Goal: Check status: Check status

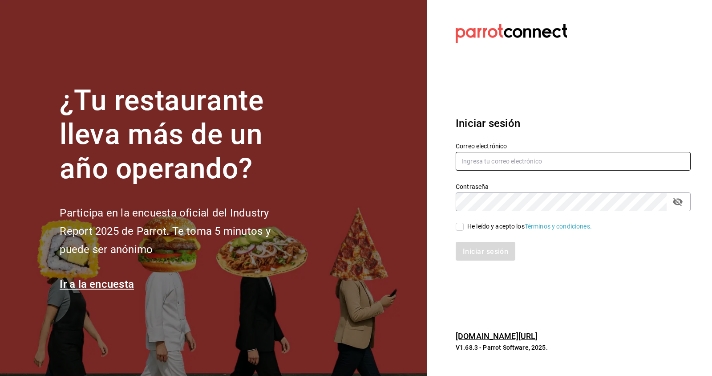
type input "mouse96@live.com.mx"
click at [493, 222] on div "He leído y acepto los Términos y condiciones." at bounding box center [529, 226] width 125 height 9
click at [464, 222] on input "He leído y acepto los Términos y condiciones." at bounding box center [460, 226] width 8 height 8
checkbox input "true"
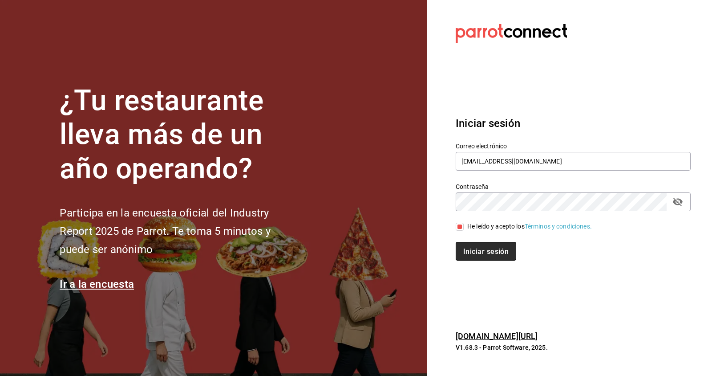
click at [479, 254] on font "Iniciar sesión" at bounding box center [485, 251] width 45 height 8
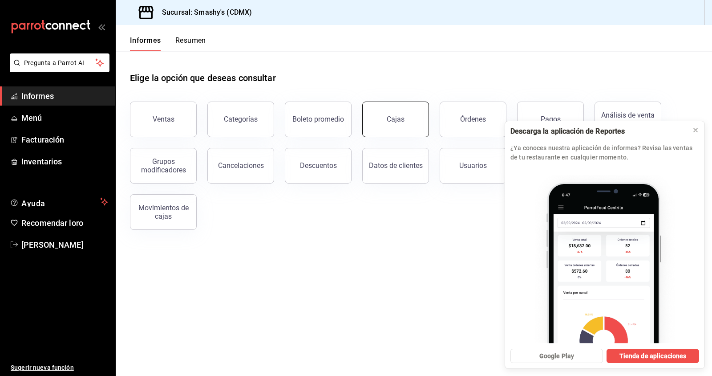
click at [396, 117] on font "Cajas" at bounding box center [396, 119] width 18 height 8
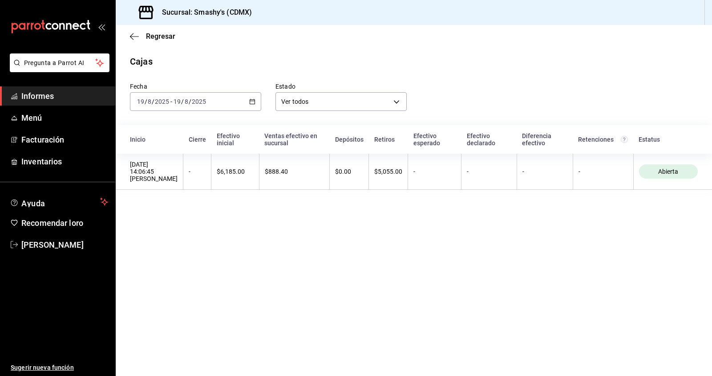
click at [695, 129] on th "Estatus" at bounding box center [672, 139] width 79 height 28
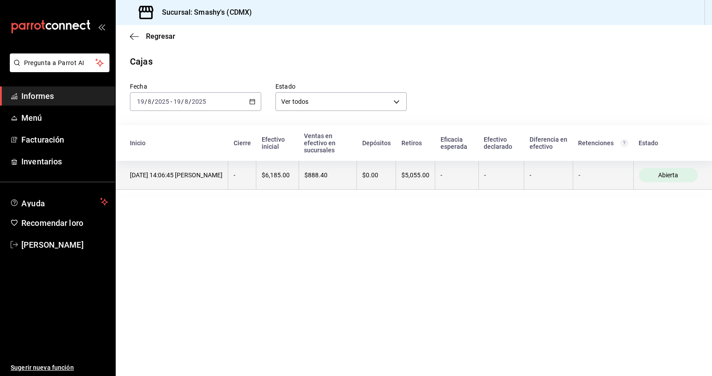
click at [417, 182] on th "$5,055.00" at bounding box center [415, 175] width 39 height 29
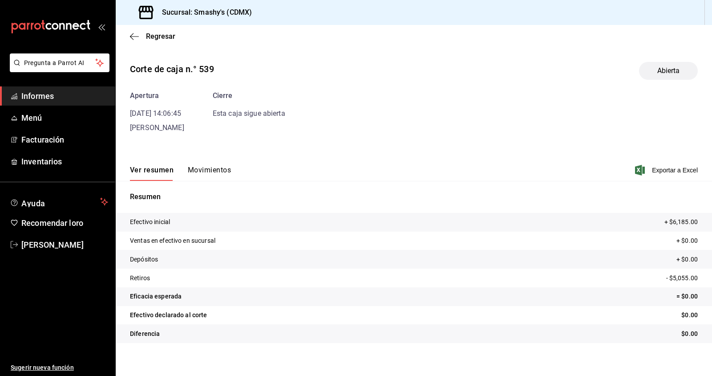
click at [222, 168] on font "Movimientos" at bounding box center [209, 170] width 43 height 8
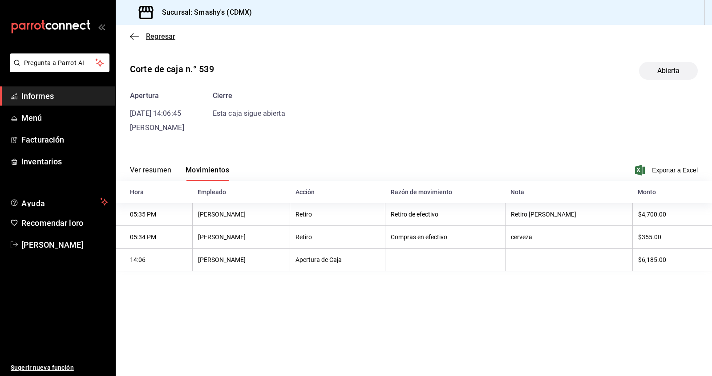
click at [143, 33] on span "Regresar" at bounding box center [152, 36] width 45 height 8
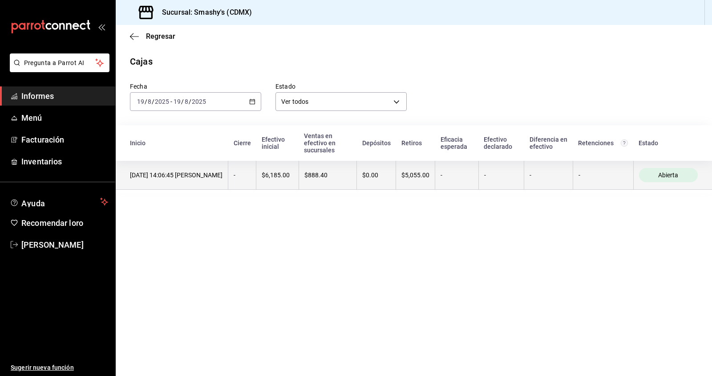
click at [418, 178] on font "$5,055.00" at bounding box center [415, 174] width 28 height 7
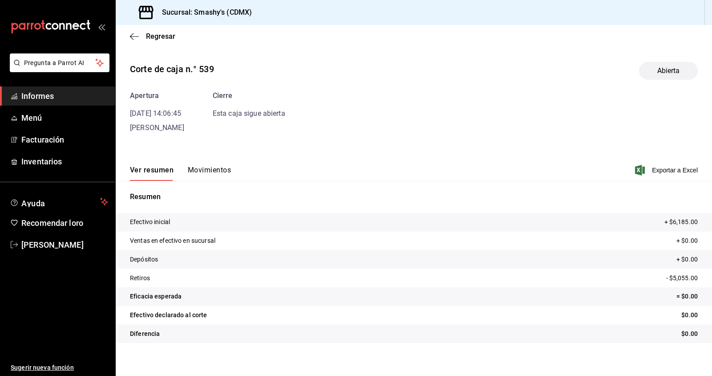
click at [199, 170] on font "Movimientos" at bounding box center [209, 170] width 43 height 8
